Goal: Information Seeking & Learning: Learn about a topic

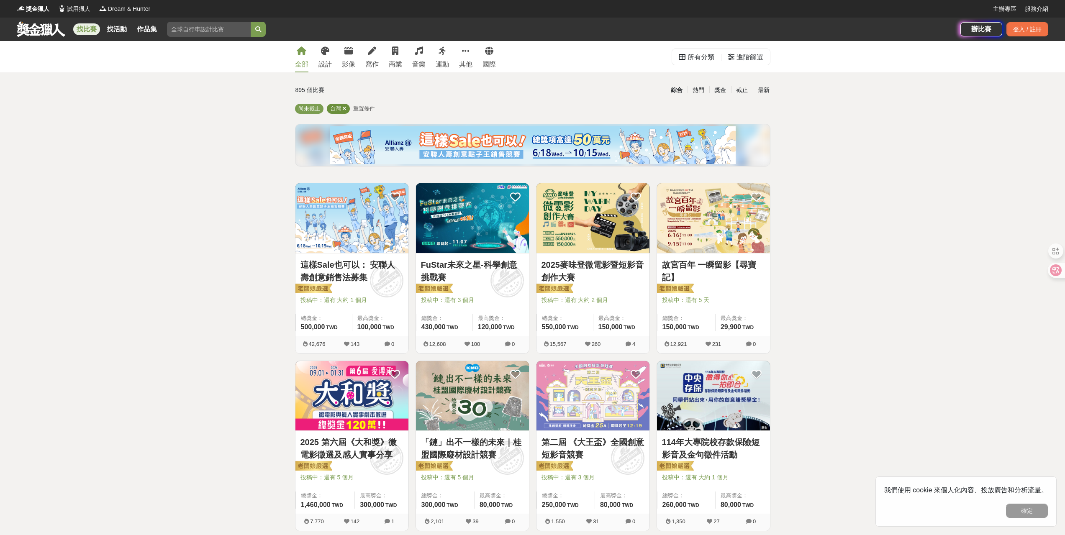
click at [344, 110] on icon at bounding box center [344, 108] width 4 height 5
click at [308, 110] on span "尚未截止" at bounding box center [309, 108] width 22 height 6
click at [314, 111] on span "尚未截止" at bounding box center [309, 108] width 22 height 6
click at [739, 60] on div "進階篩選" at bounding box center [750, 57] width 27 height 17
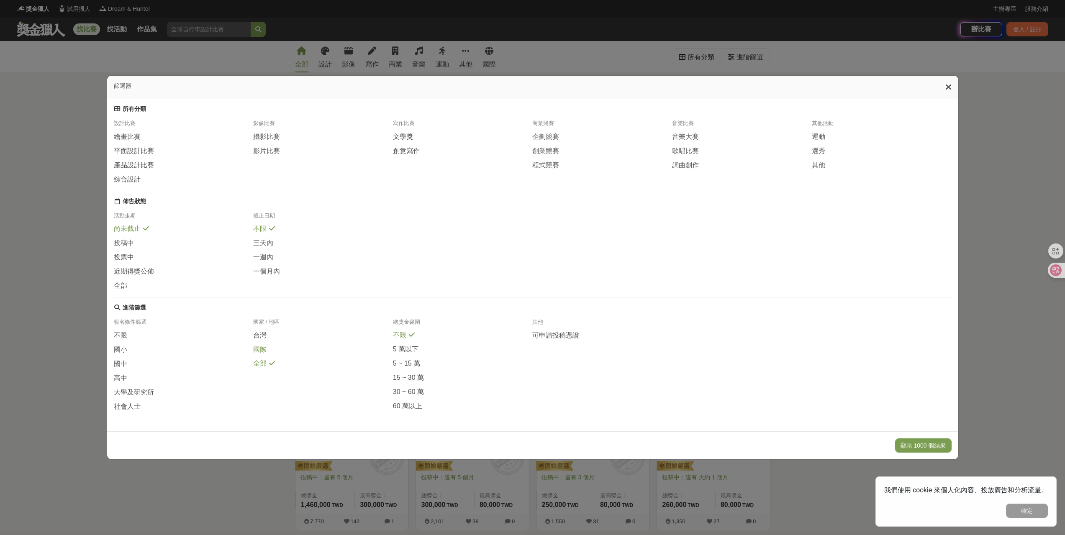
click at [259, 355] on span "國際" at bounding box center [259, 350] width 13 height 9
click at [135, 397] on span "大學及研究所" at bounding box center [134, 392] width 40 height 9
click at [952, 83] on icon at bounding box center [949, 87] width 6 height 8
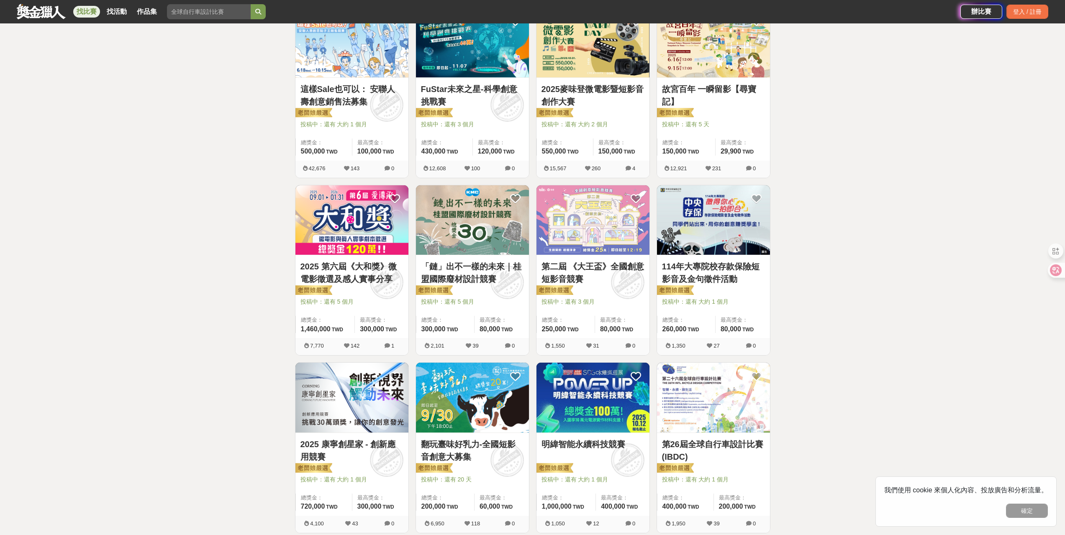
scroll to position [167, 0]
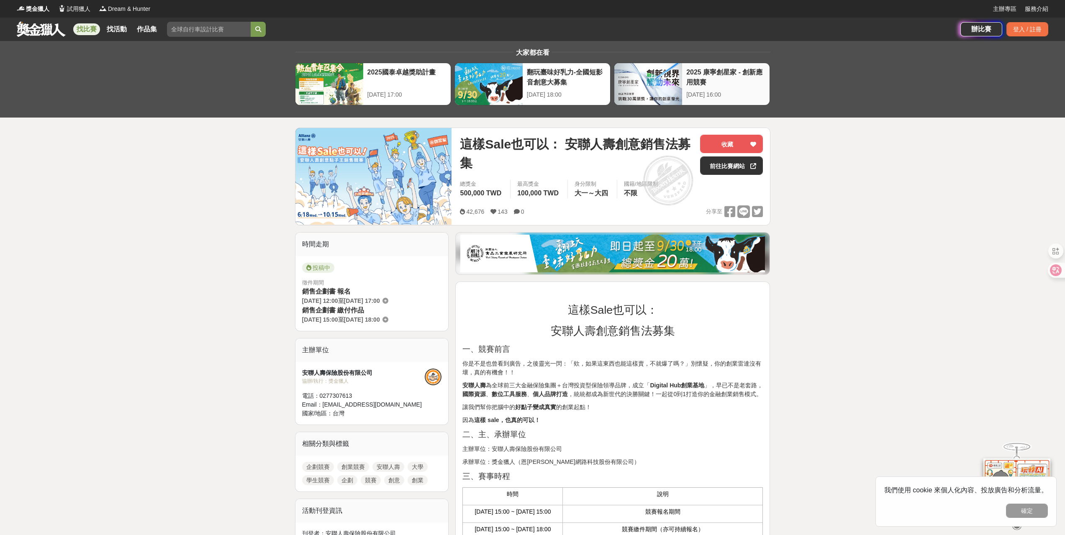
click at [672, 85] on div at bounding box center [649, 84] width 68 height 42
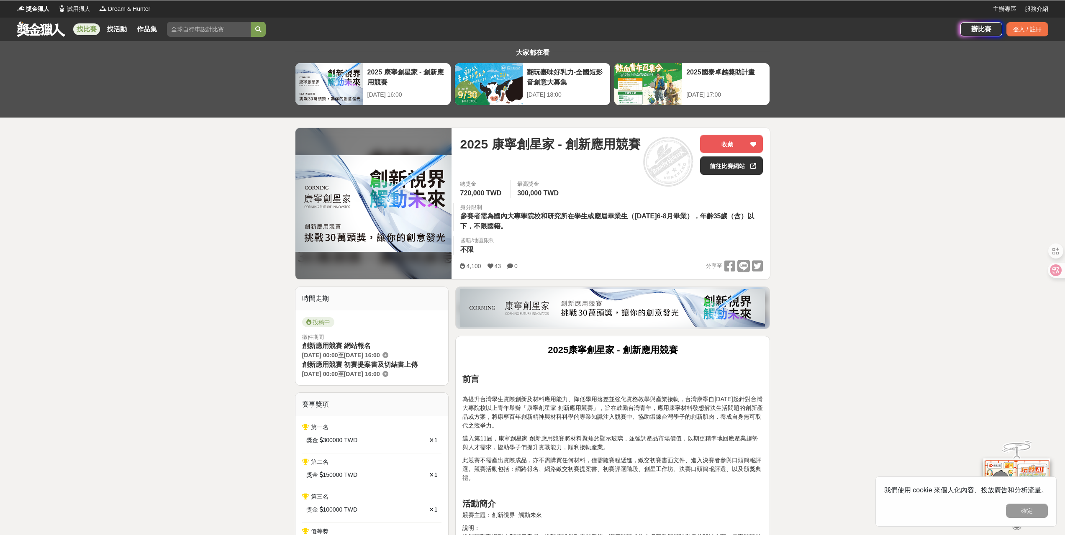
click at [58, 27] on link at bounding box center [41, 29] width 51 height 16
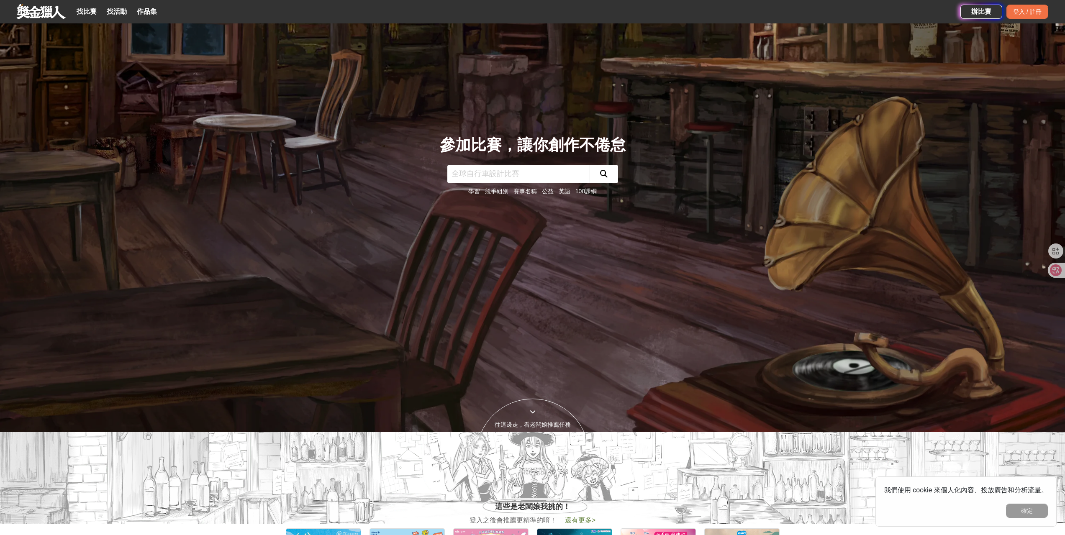
scroll to position [251, 0]
